Goal: Information Seeking & Learning: Learn about a topic

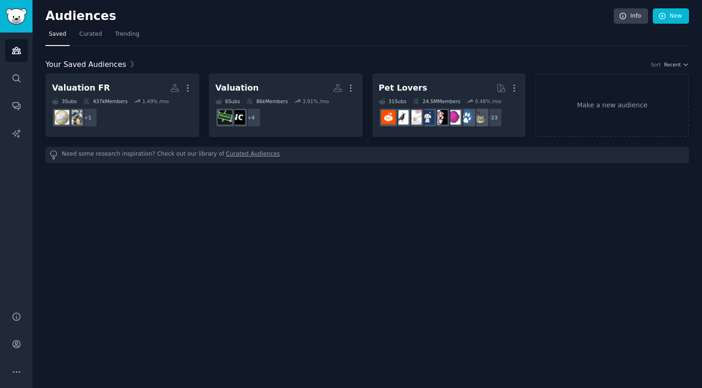
click at [563, 26] on div "Audiences Info New" at bounding box center [366, 17] width 643 height 19
click at [552, 26] on div "Audiences Info New" at bounding box center [366, 17] width 643 height 19
click at [562, 20] on h2 "Audiences" at bounding box center [329, 16] width 568 height 15
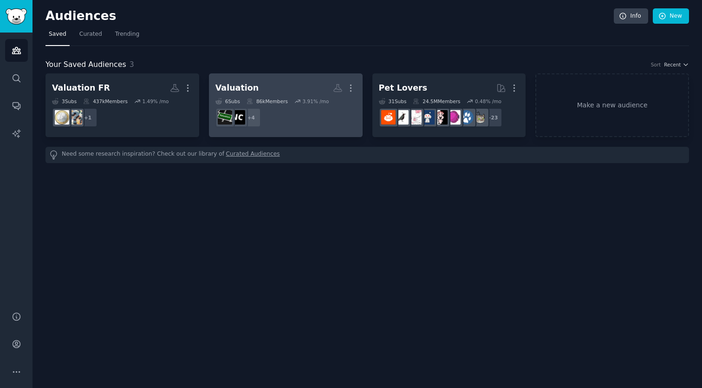
click at [253, 92] on h2 "Valuation More" at bounding box center [285, 88] width 141 height 16
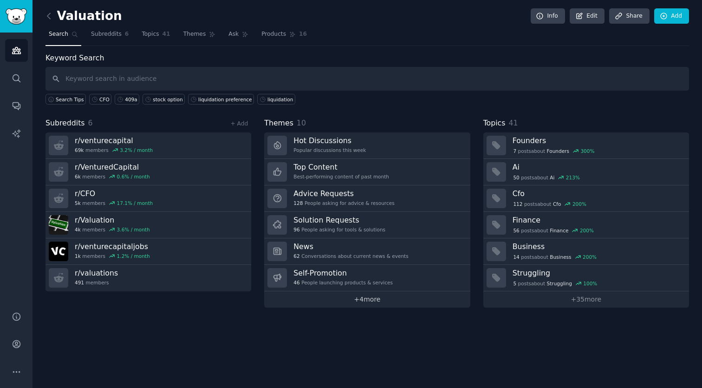
click at [408, 292] on link "+ 4 more" at bounding box center [367, 299] width 206 height 16
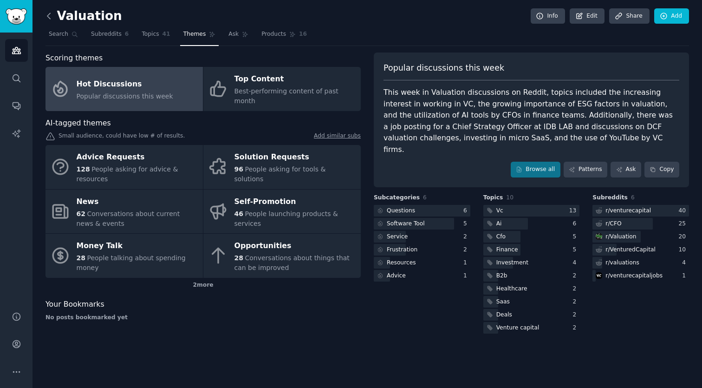
click at [52, 18] on icon at bounding box center [49, 16] width 10 height 10
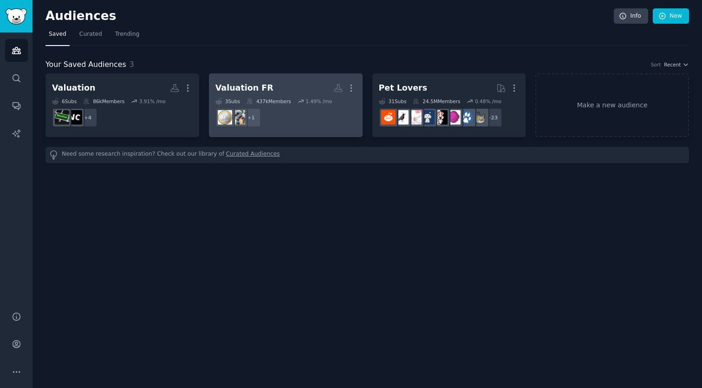
click at [310, 87] on h2 "Valuation FR More" at bounding box center [285, 88] width 141 height 16
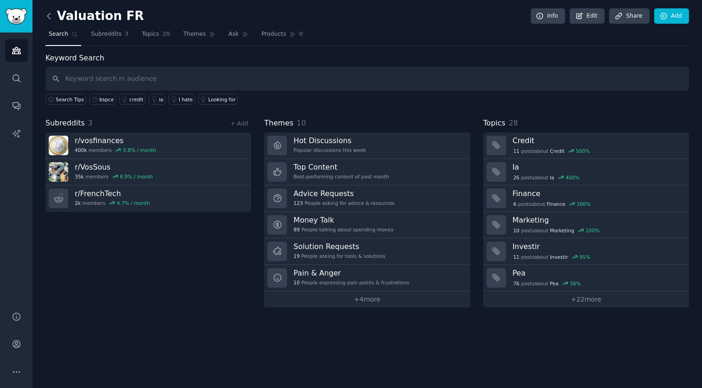
click at [46, 14] on icon at bounding box center [49, 16] width 10 height 10
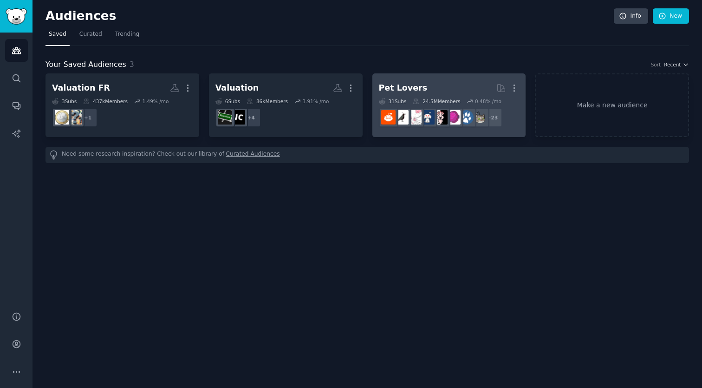
click at [404, 86] on div "Pet Lovers" at bounding box center [403, 88] width 49 height 12
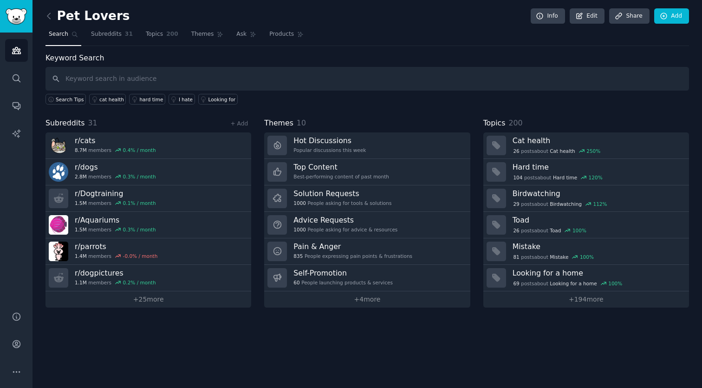
click at [54, 19] on link at bounding box center [51, 16] width 12 height 15
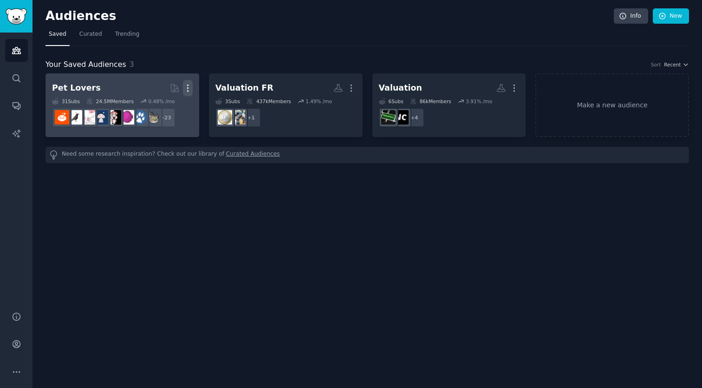
click at [188, 85] on icon "button" at bounding box center [188, 88] width 10 height 10
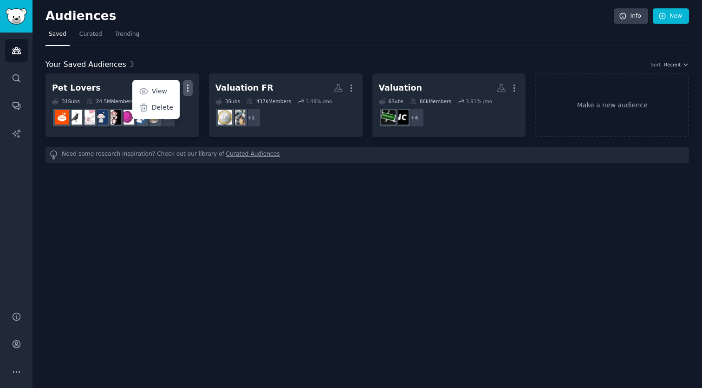
click at [222, 239] on div "Audiences Info New Saved Curated Trending Your Saved Audiences 3 Sort Recent Pe…" at bounding box center [366, 194] width 669 height 388
click at [239, 29] on nav "Saved Curated Trending" at bounding box center [366, 36] width 643 height 19
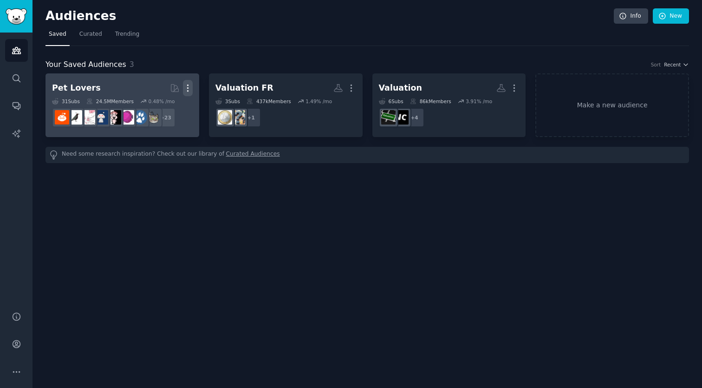
click at [190, 84] on icon "button" at bounding box center [188, 88] width 10 height 10
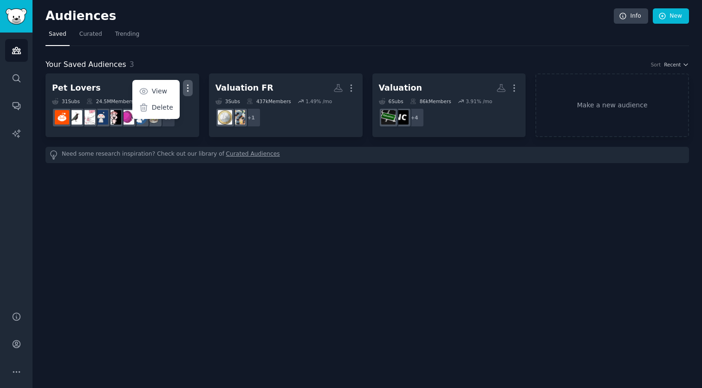
click at [172, 32] on nav "Saved Curated Trending" at bounding box center [366, 36] width 643 height 19
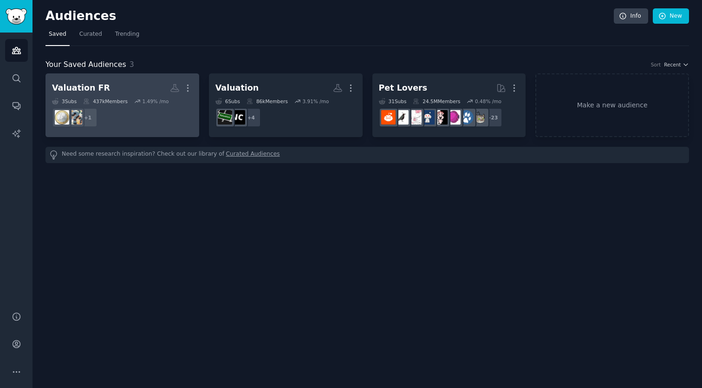
click at [104, 89] on h2 "Valuation FR More" at bounding box center [122, 88] width 141 height 16
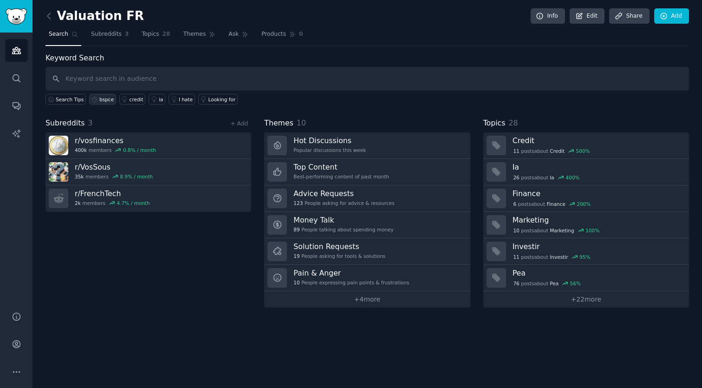
click at [109, 101] on div "bspce" at bounding box center [106, 99] width 14 height 6
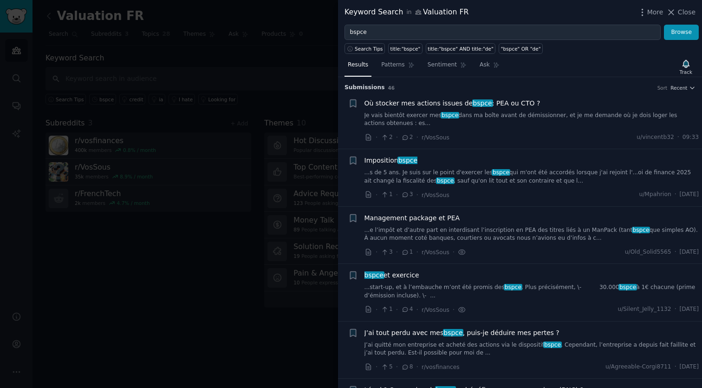
click at [524, 120] on link "Je vais bientôt exercer mes bspce dans ma boîte avant de démissionner, et je me…" at bounding box center [531, 119] width 335 height 16
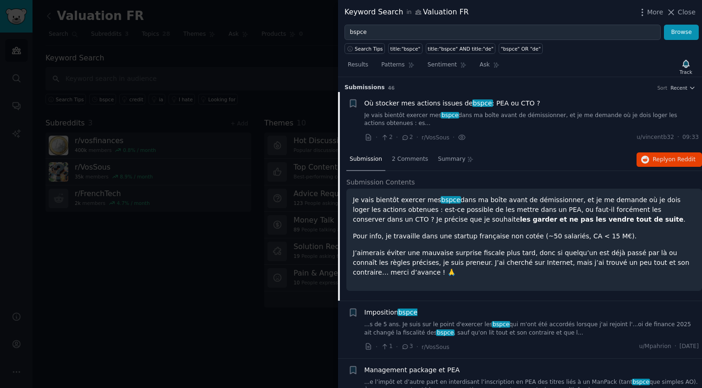
scroll to position [14, 0]
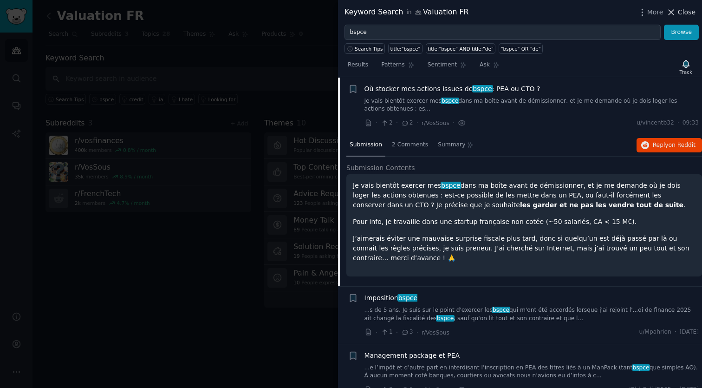
click at [682, 13] on span "Close" at bounding box center [687, 12] width 18 height 10
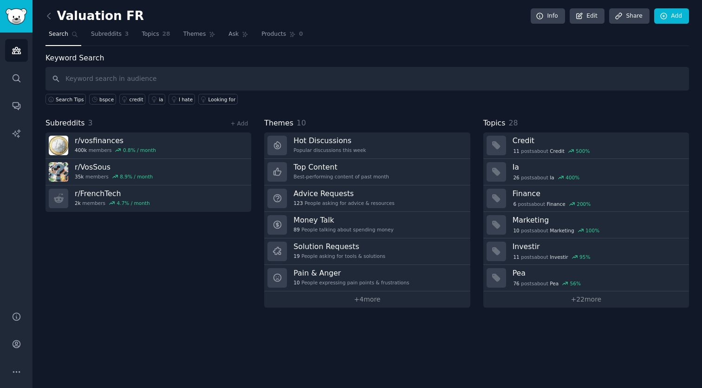
click at [79, 341] on div "Valuation FR Info Edit Share Add Search Subreddits 3 Topics 28 Themes Ask Produ…" at bounding box center [366, 194] width 669 height 388
click at [512, 299] on link "+ 22 more" at bounding box center [586, 299] width 206 height 16
